Goal: Transaction & Acquisition: Subscribe to service/newsletter

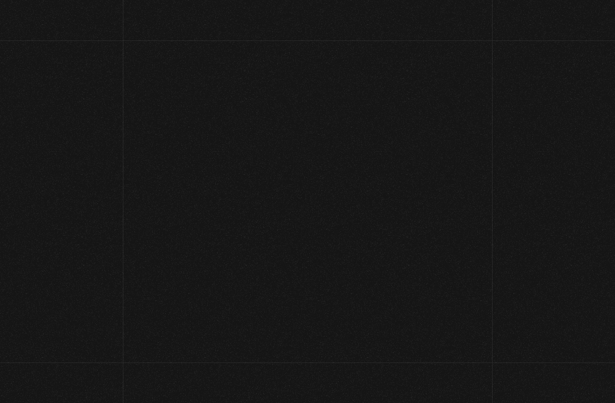
scroll to position [69, 0]
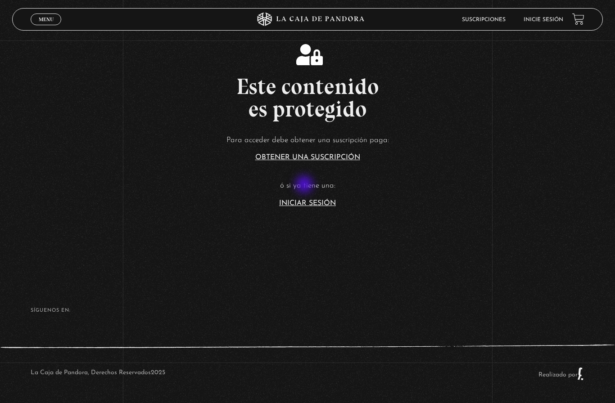
click at [305, 200] on link "Iniciar Sesión" at bounding box center [307, 203] width 57 height 7
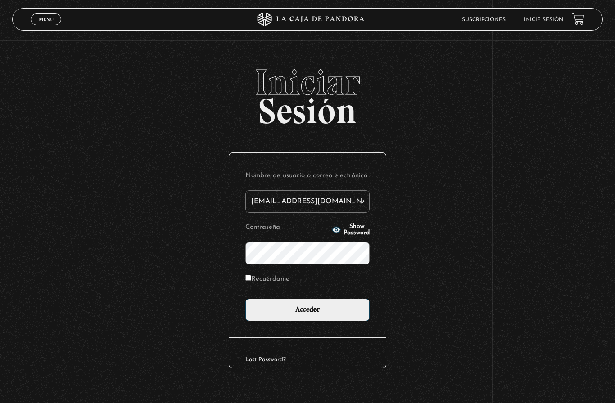
type input "yacima1@hotmail.com"
click at [307, 314] on input "Acceder" at bounding box center [307, 310] width 124 height 22
click at [326, 314] on input "Acceder" at bounding box center [307, 310] width 124 height 22
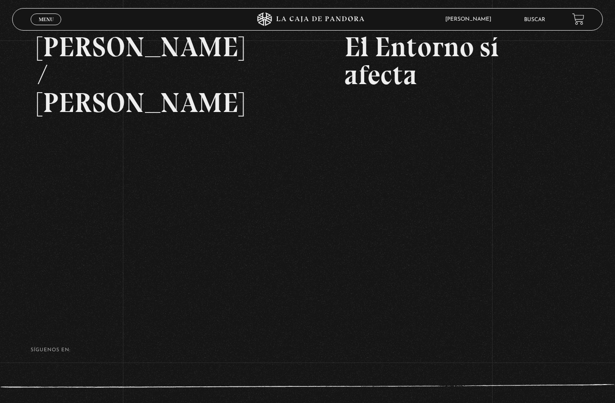
scroll to position [148, 0]
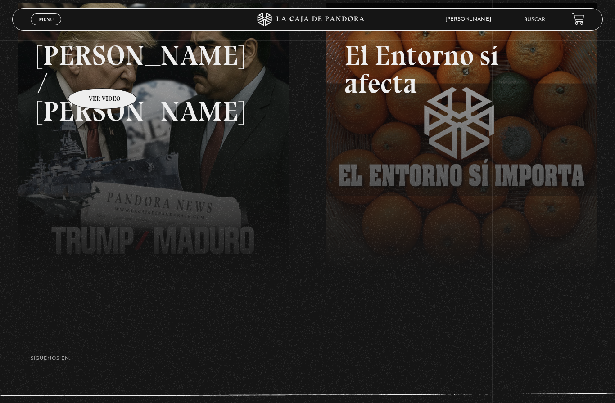
click at [180, 155] on link at bounding box center [325, 204] width 615 height 403
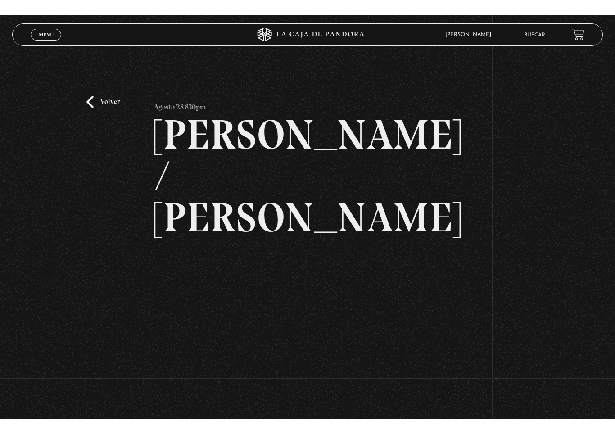
scroll to position [14, 0]
